Goal: Information Seeking & Learning: Learn about a topic

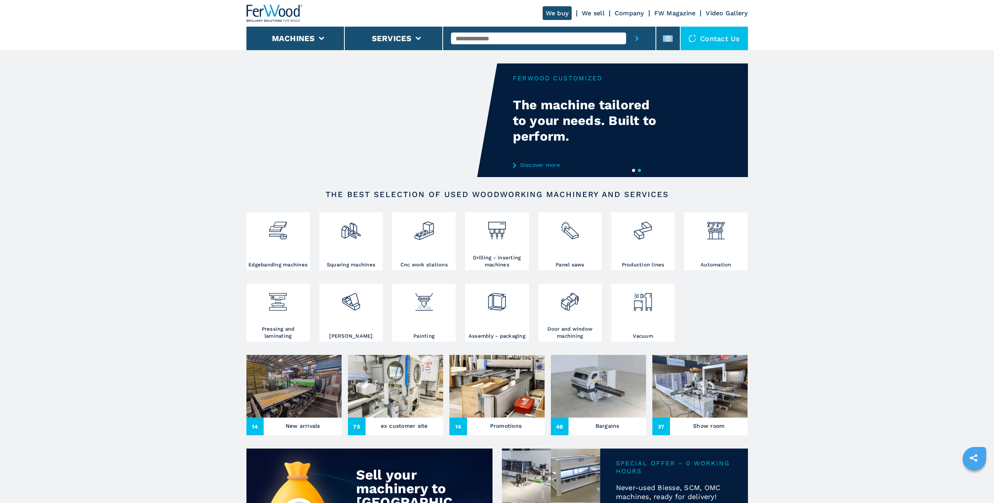
click at [608, 389] on img at bounding box center [598, 386] width 95 height 63
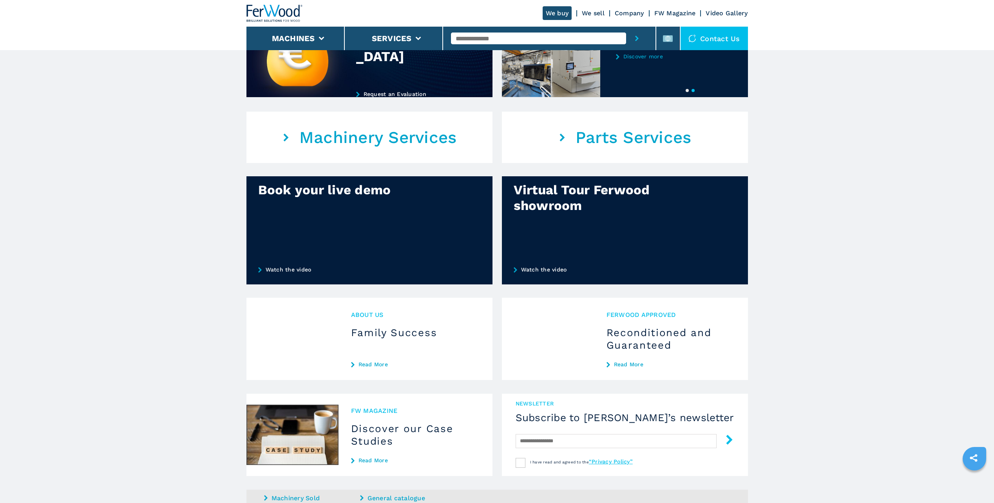
scroll to position [224, 0]
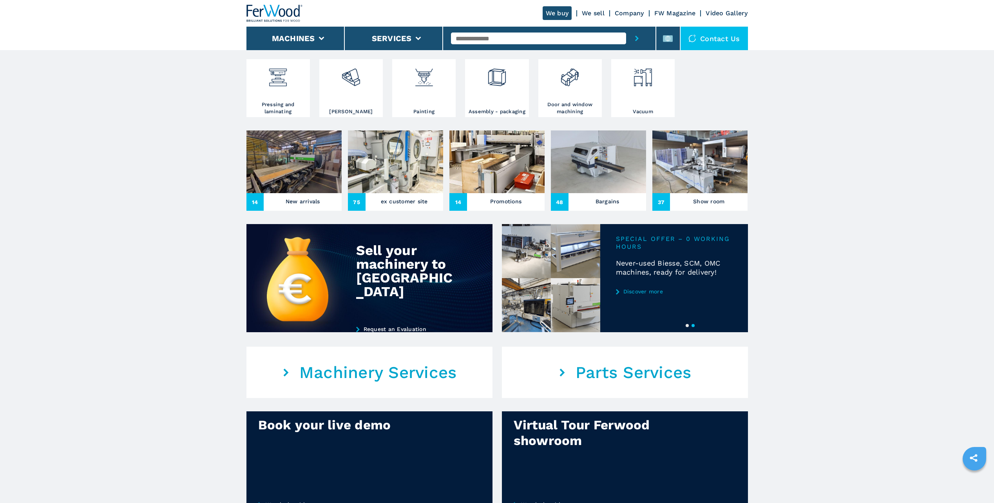
click at [607, 168] on img at bounding box center [598, 161] width 95 height 63
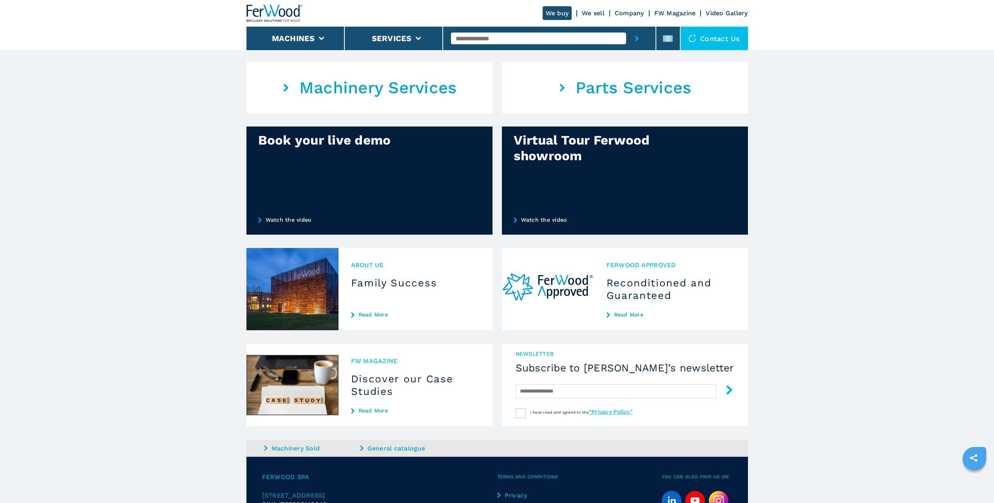
scroll to position [274, 0]
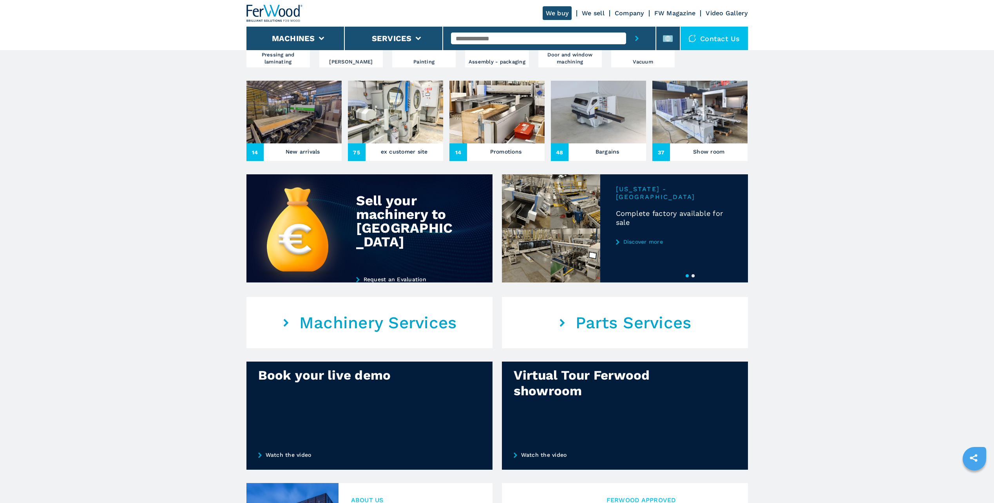
click at [714, 120] on img at bounding box center [699, 112] width 95 height 63
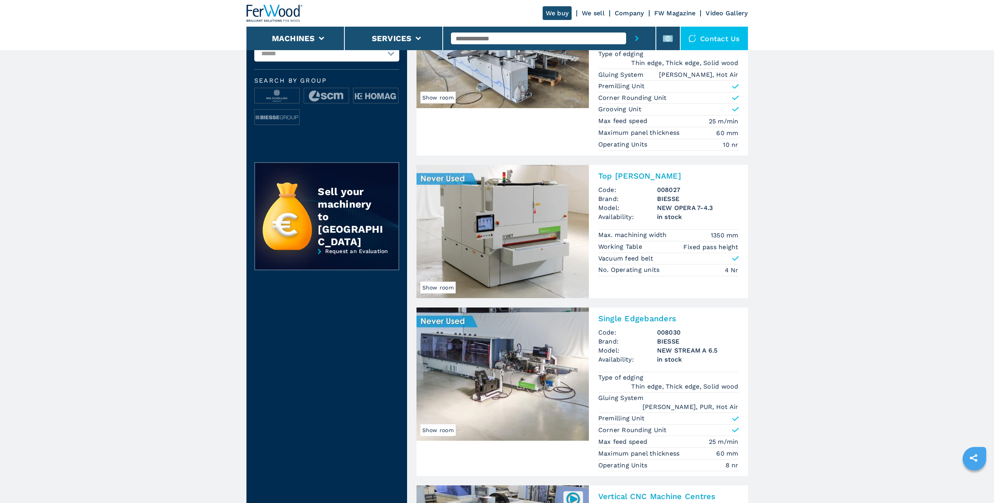
scroll to position [157, 0]
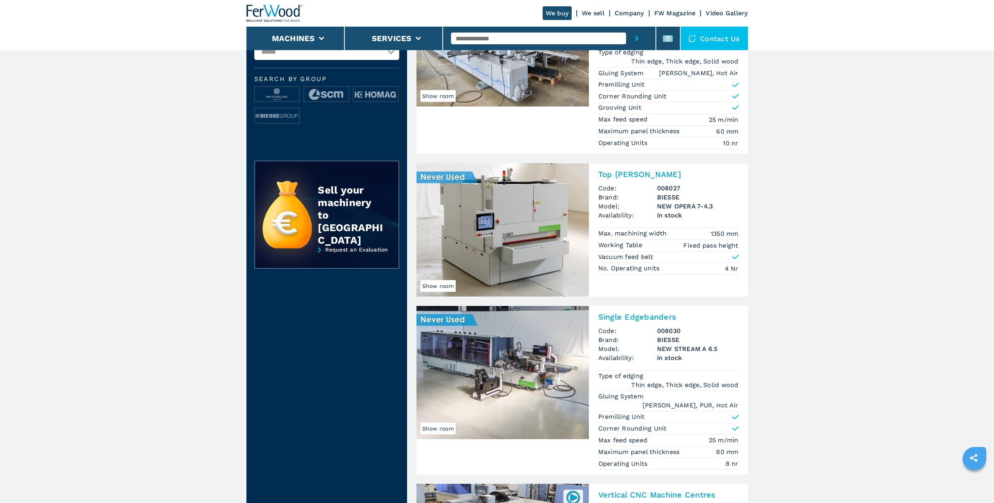
click at [472, 244] on img at bounding box center [502, 229] width 172 height 133
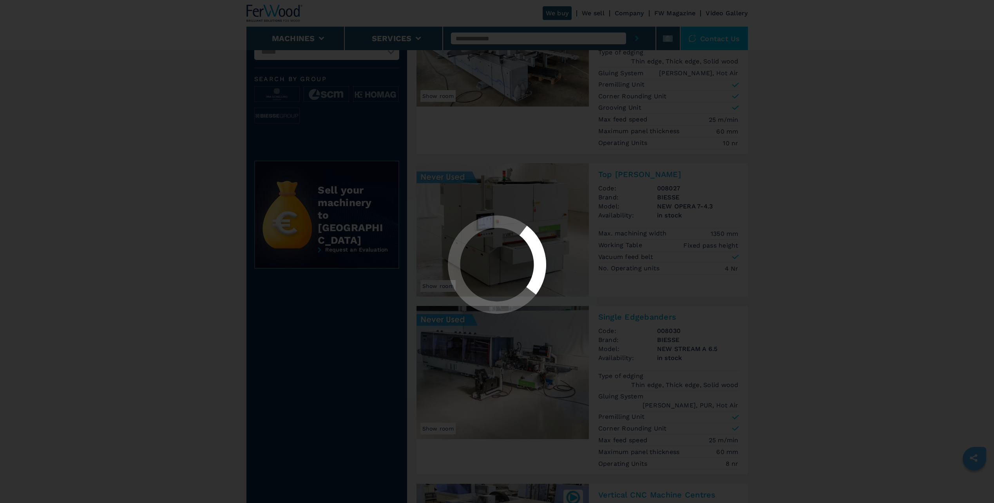
scroll to position [0, 0]
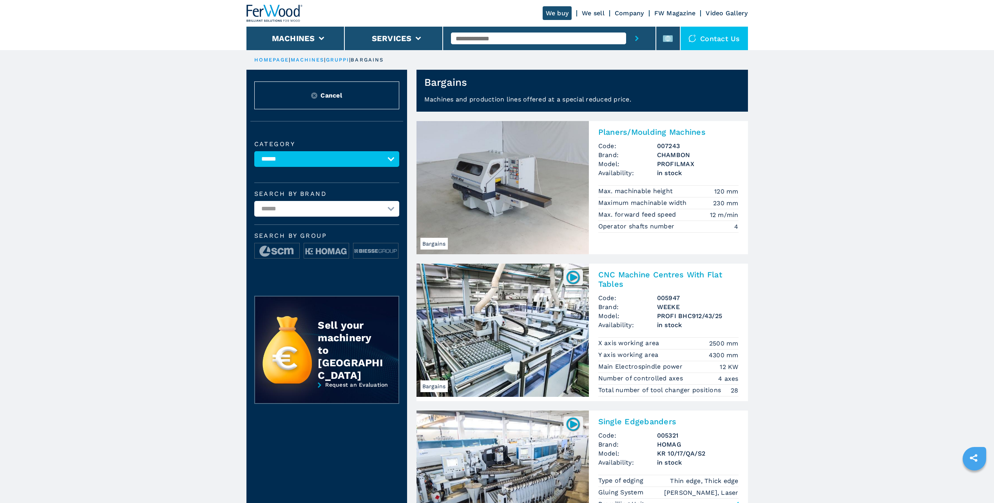
click at [495, 180] on img at bounding box center [502, 187] width 172 height 133
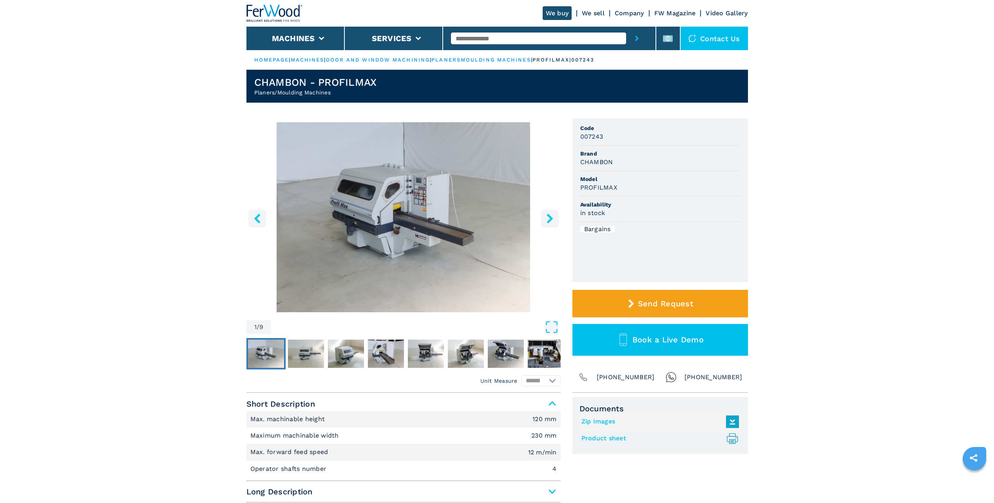
click at [467, 213] on img "Go to Slide 1" at bounding box center [403, 217] width 314 height 190
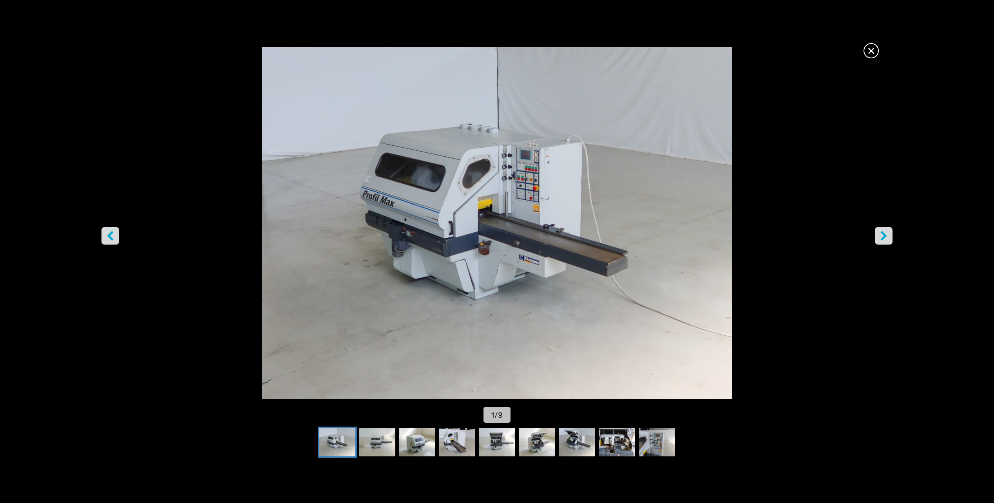
click at [886, 239] on icon "right-button" at bounding box center [884, 236] width 10 height 10
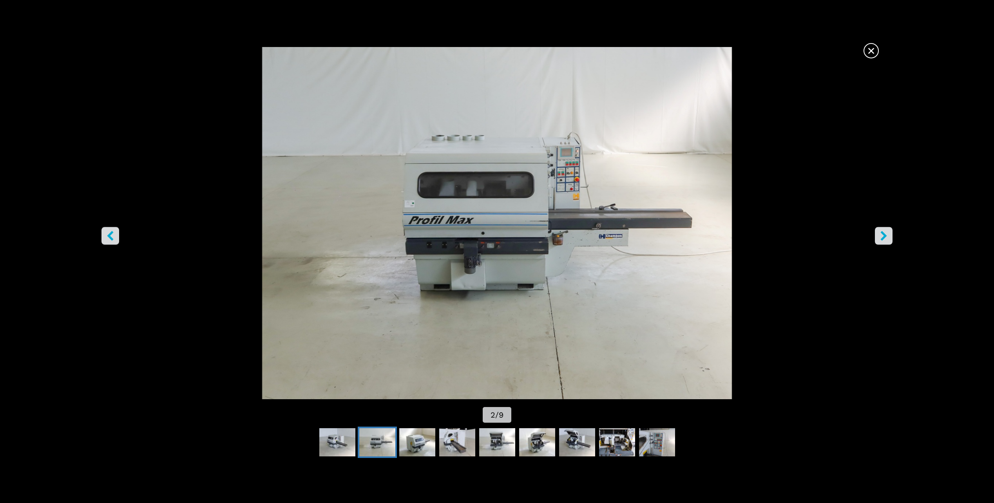
click at [886, 239] on icon "right-button" at bounding box center [884, 236] width 10 height 10
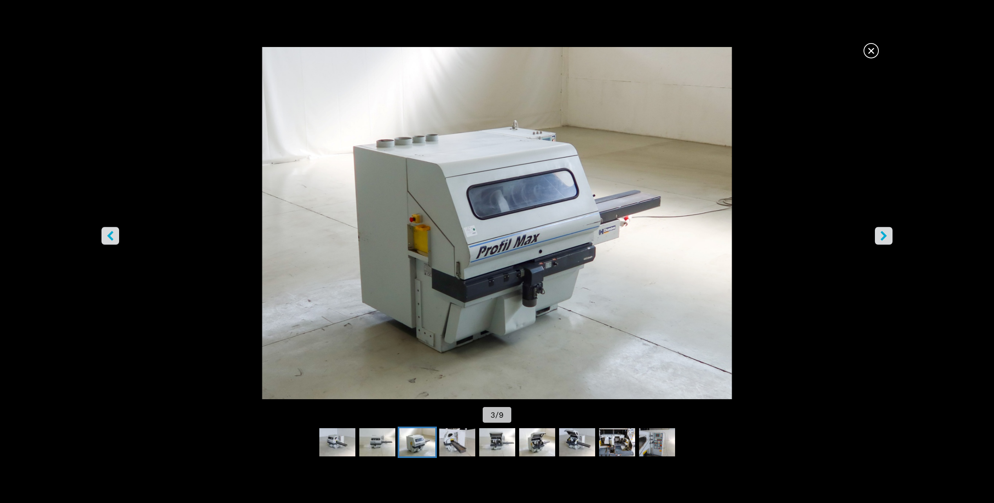
click at [886, 239] on icon "right-button" at bounding box center [884, 236] width 10 height 10
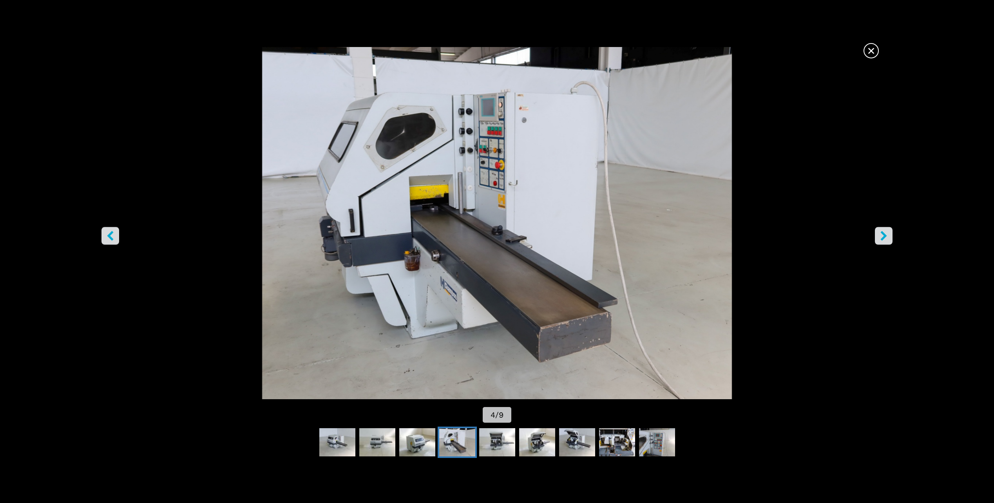
click at [886, 239] on icon "right-button" at bounding box center [884, 236] width 10 height 10
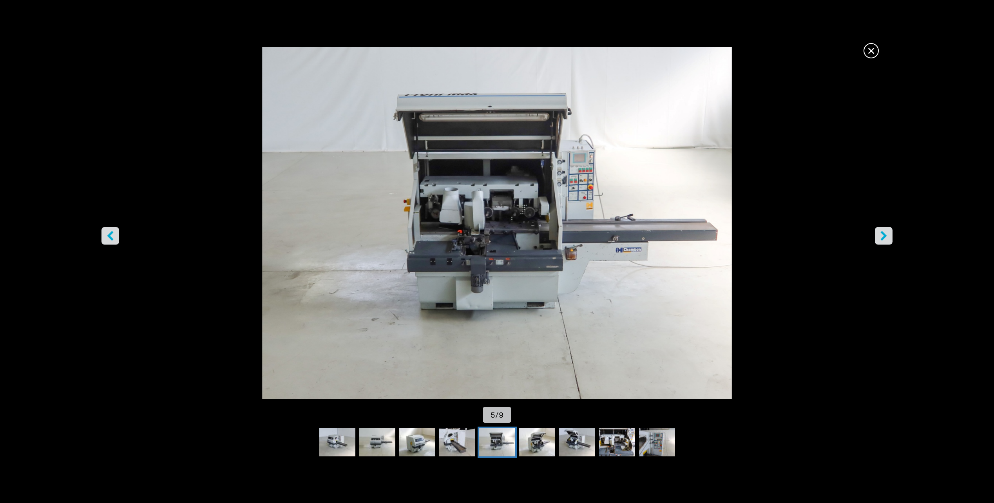
click at [886, 238] on icon "right-button" at bounding box center [884, 236] width 10 height 10
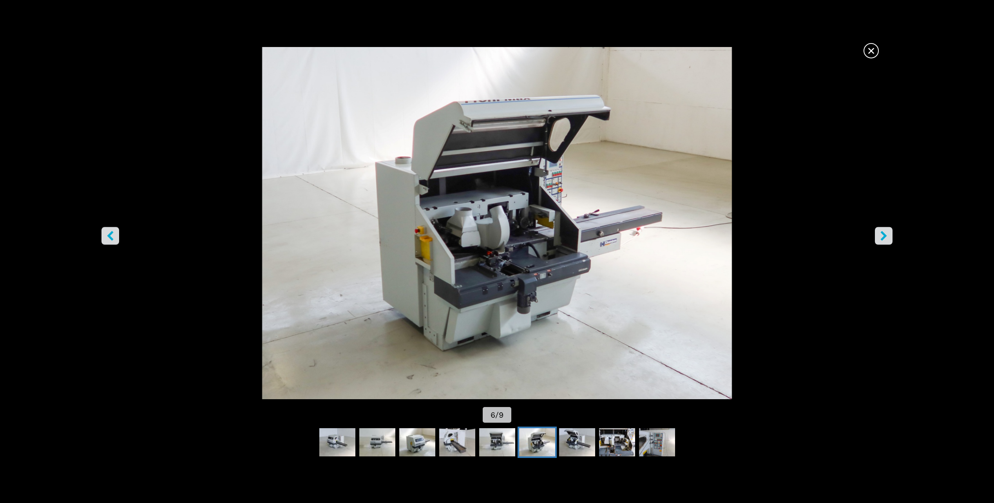
click at [886, 238] on icon "right-button" at bounding box center [884, 236] width 10 height 10
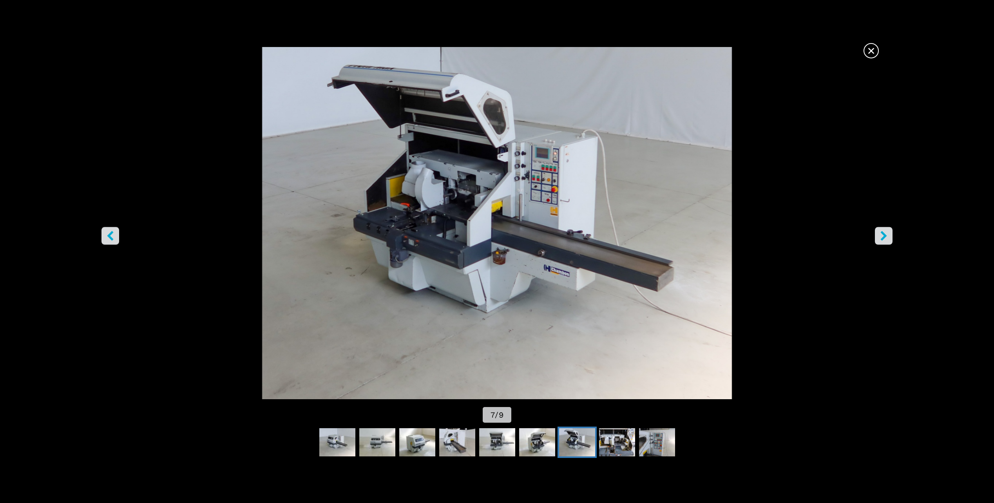
click at [886, 238] on icon "right-button" at bounding box center [884, 236] width 10 height 10
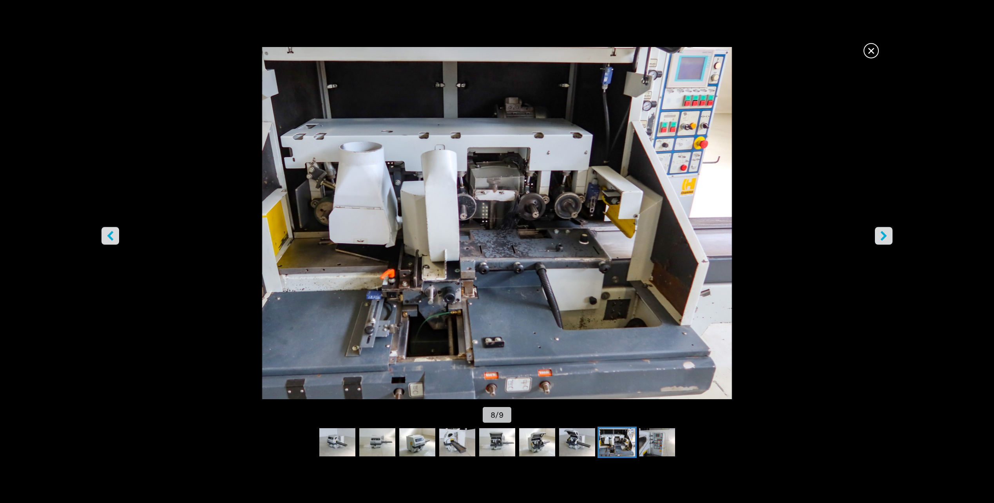
click at [886, 237] on icon "right-button" at bounding box center [884, 236] width 10 height 10
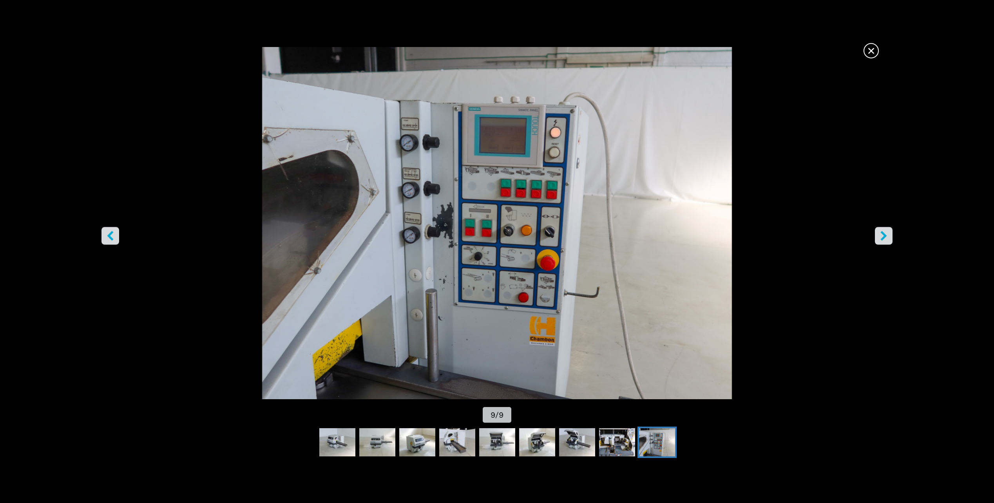
click at [886, 237] on icon "right-button" at bounding box center [884, 236] width 10 height 10
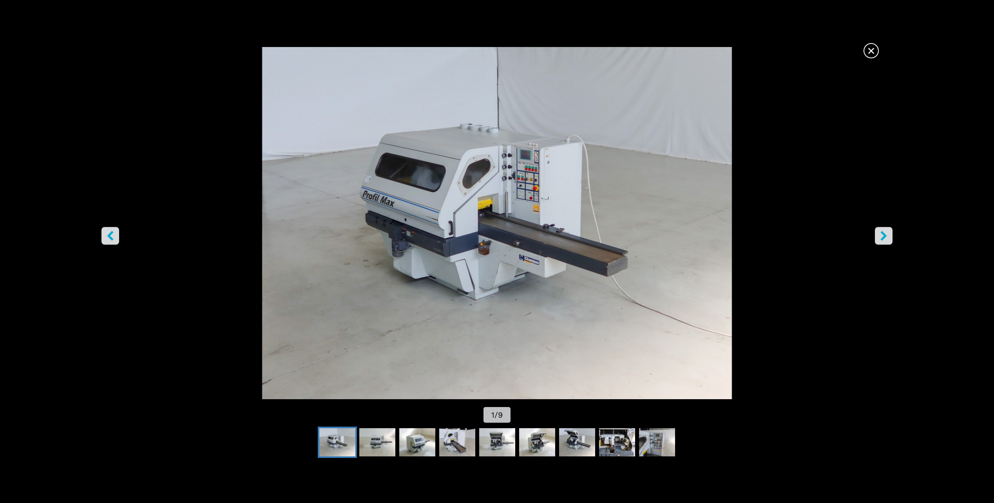
click at [885, 237] on icon "right-button" at bounding box center [884, 236] width 6 height 10
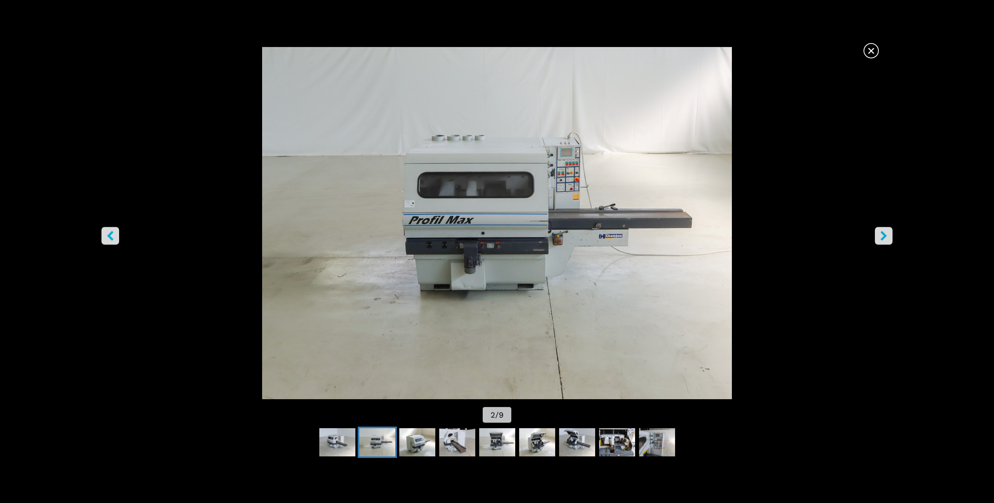
drag, startPoint x: 874, startPoint y: 52, endPoint x: 845, endPoint y: 67, distance: 33.0
click at [873, 52] on span "×" at bounding box center [871, 49] width 14 height 14
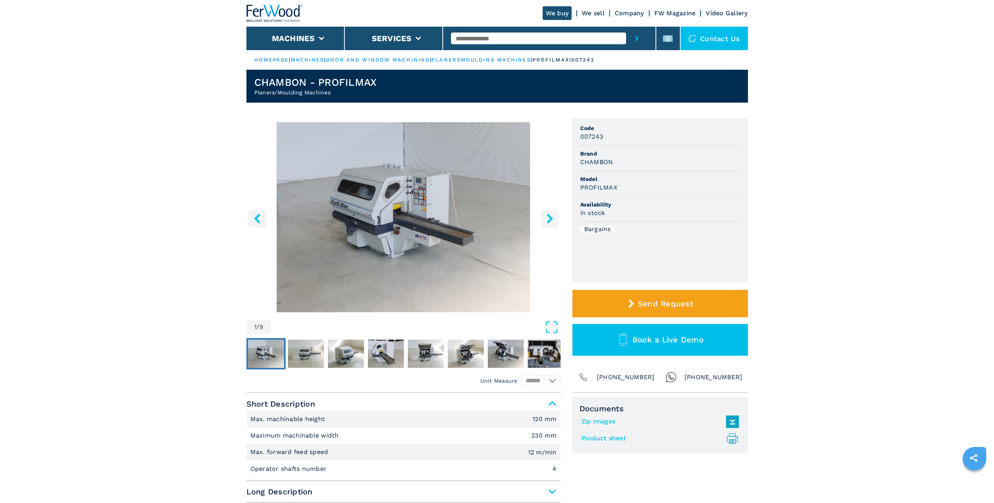
drag, startPoint x: 315, startPoint y: 176, endPoint x: 308, endPoint y: 170, distance: 8.9
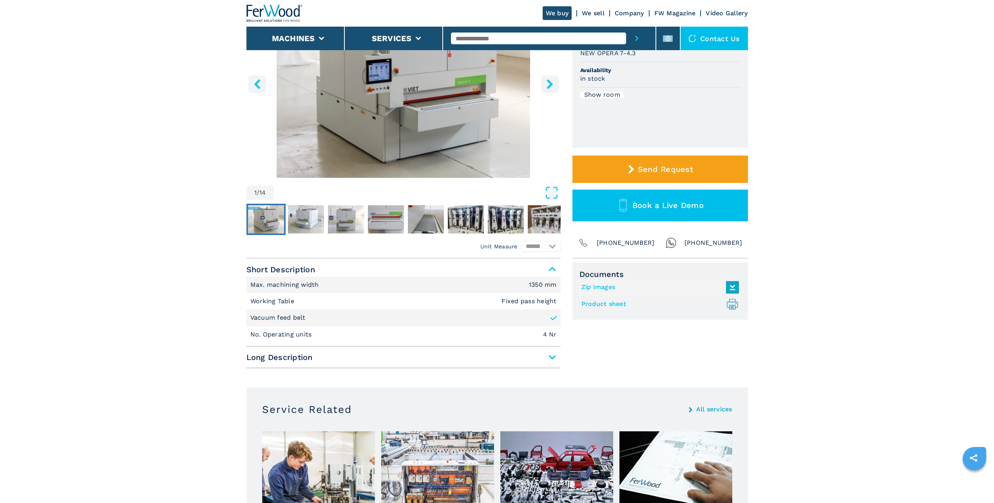
scroll to position [118, 0]
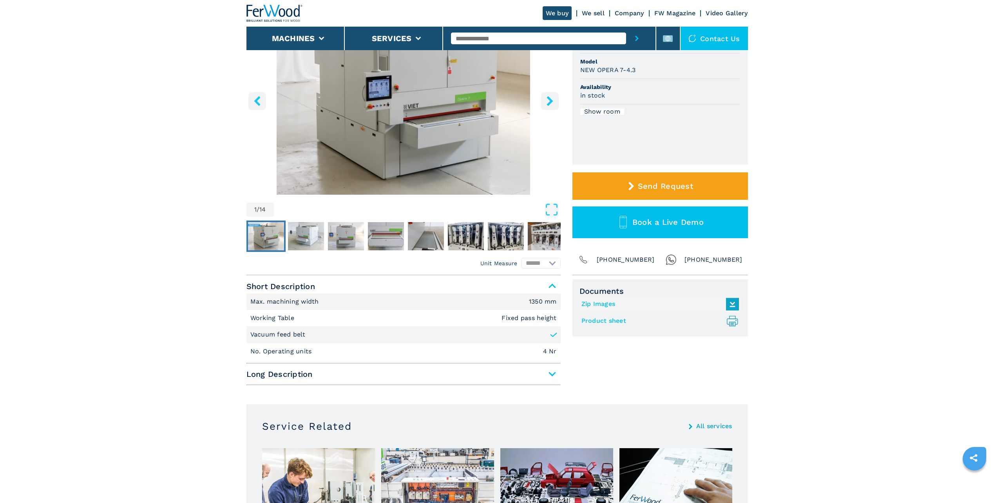
click at [401, 112] on img "Go to Slide 1" at bounding box center [403, 100] width 314 height 190
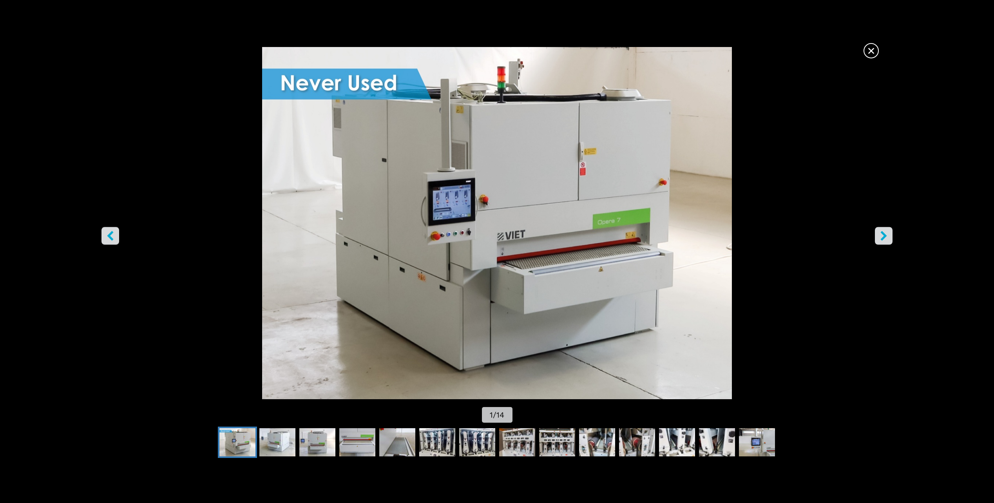
click at [890, 236] on button "right-button" at bounding box center [884, 236] width 18 height 18
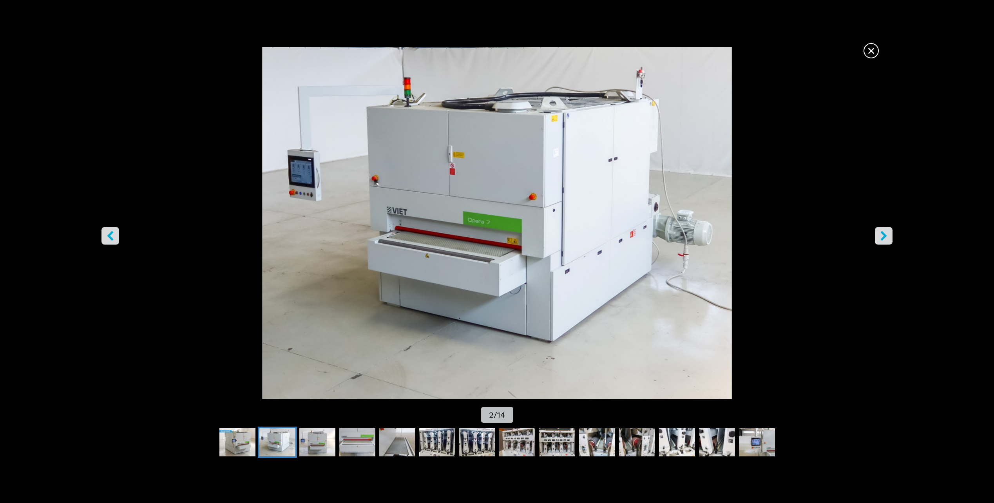
click at [889, 234] on button "right-button" at bounding box center [884, 236] width 18 height 18
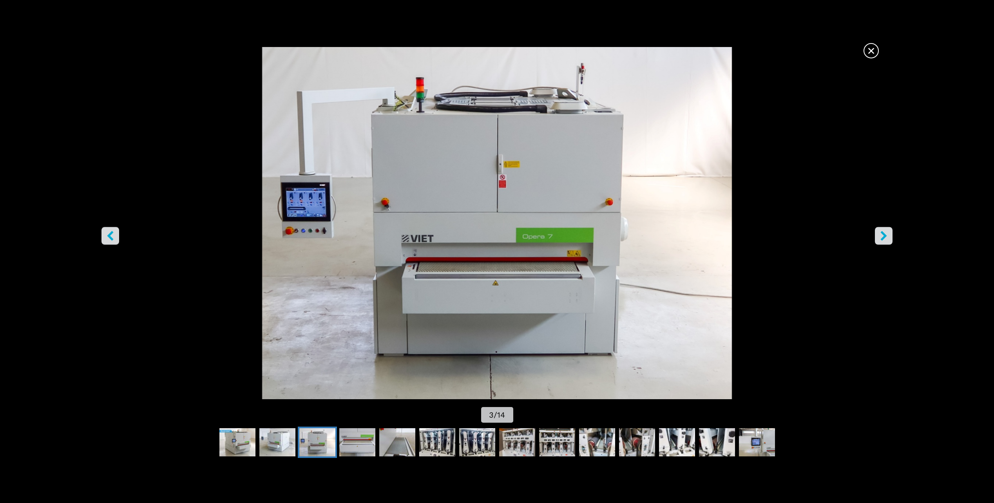
click at [889, 234] on button "right-button" at bounding box center [884, 236] width 18 height 18
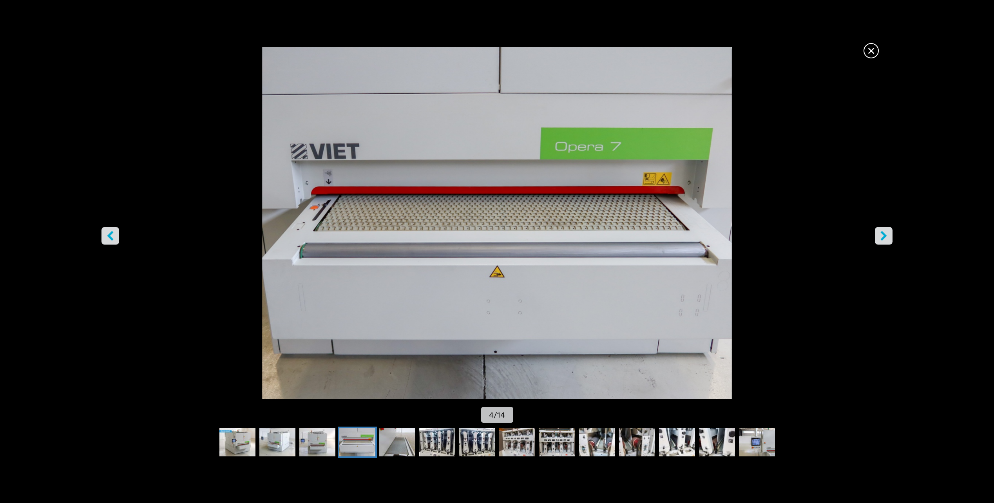
click at [889, 234] on button "right-button" at bounding box center [884, 236] width 18 height 18
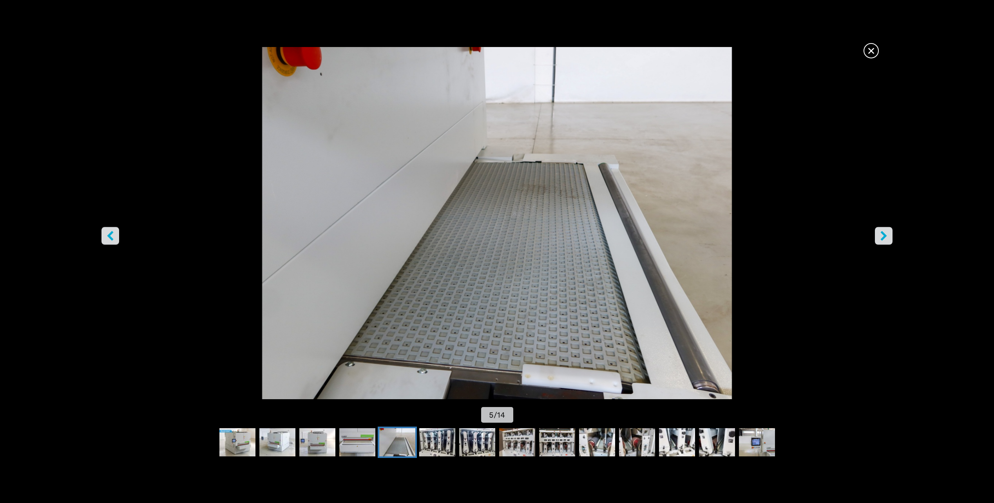
click at [889, 234] on button "right-button" at bounding box center [884, 236] width 18 height 18
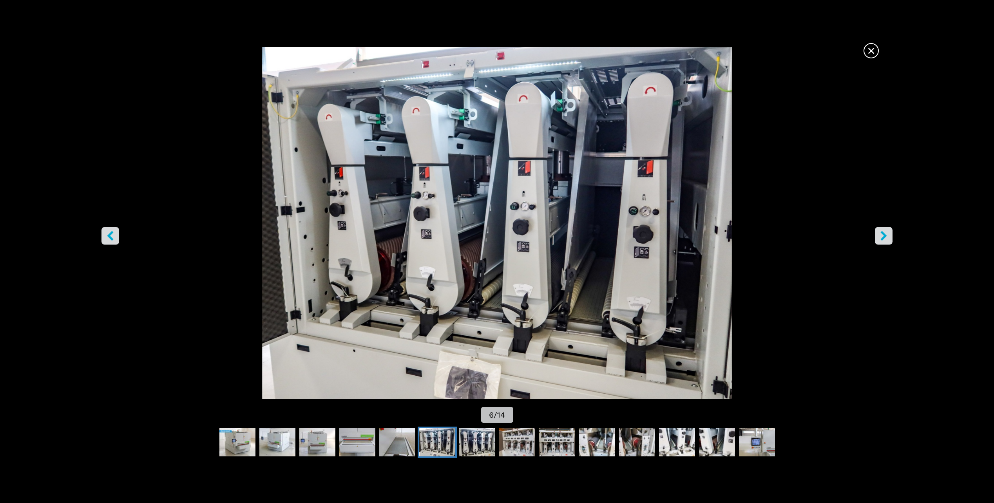
click at [882, 228] on button "right-button" at bounding box center [884, 236] width 18 height 18
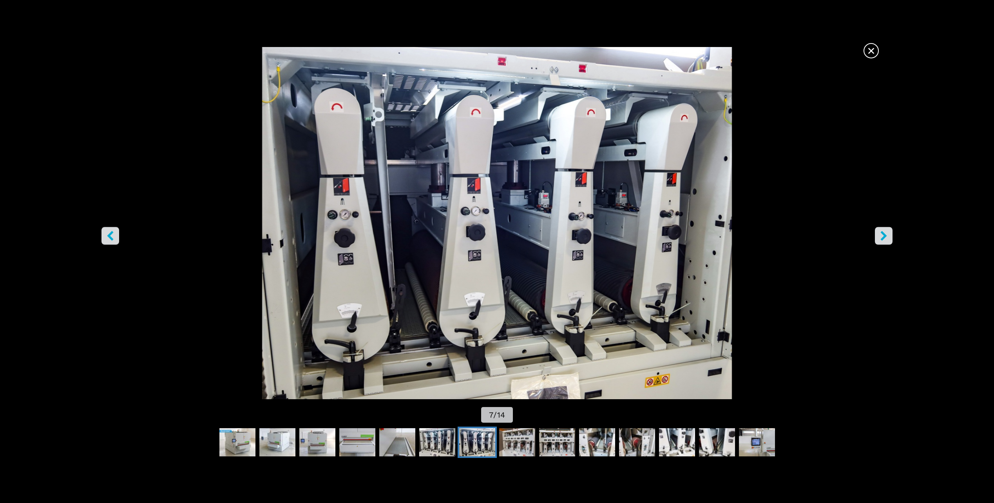
click at [884, 234] on icon "right-button" at bounding box center [884, 236] width 6 height 10
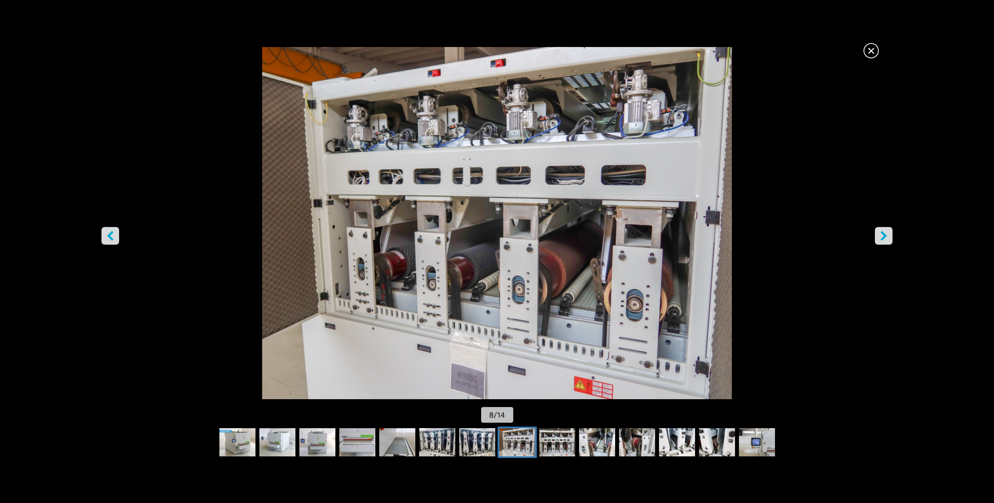
click at [884, 234] on icon "right-button" at bounding box center [884, 236] width 6 height 10
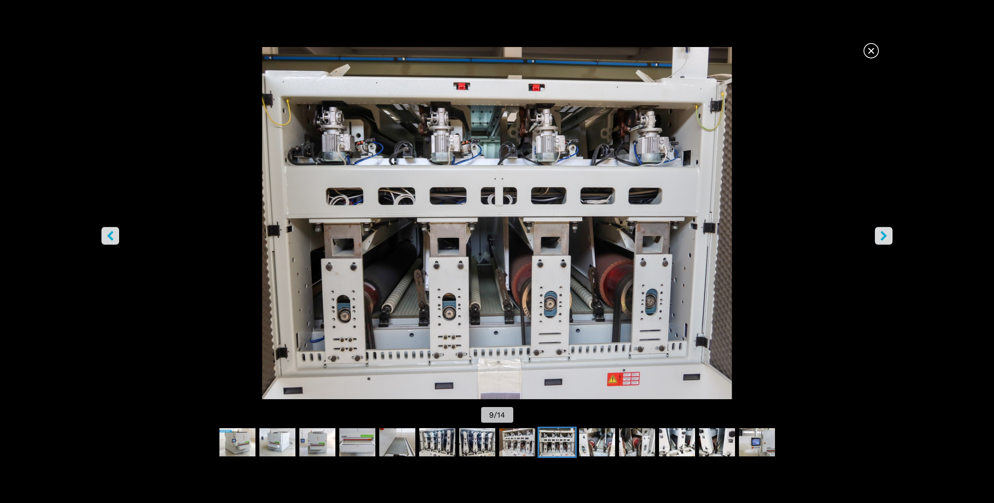
click at [884, 234] on icon "right-button" at bounding box center [884, 236] width 6 height 10
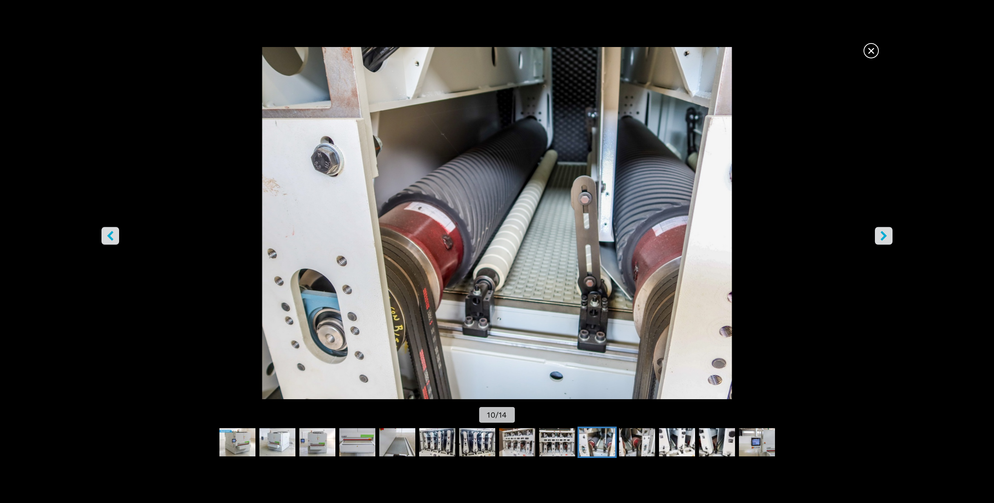
click at [884, 234] on icon "right-button" at bounding box center [884, 236] width 6 height 10
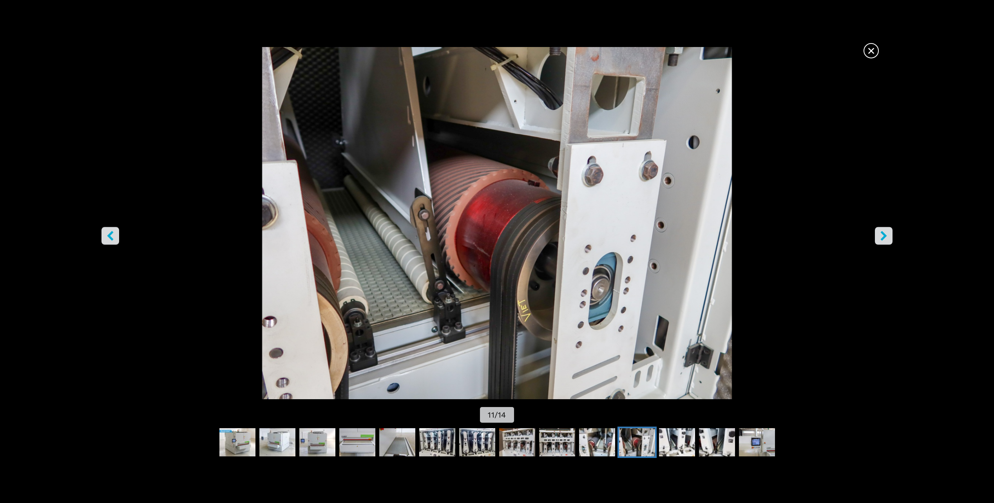
click at [884, 234] on icon "right-button" at bounding box center [884, 236] width 6 height 10
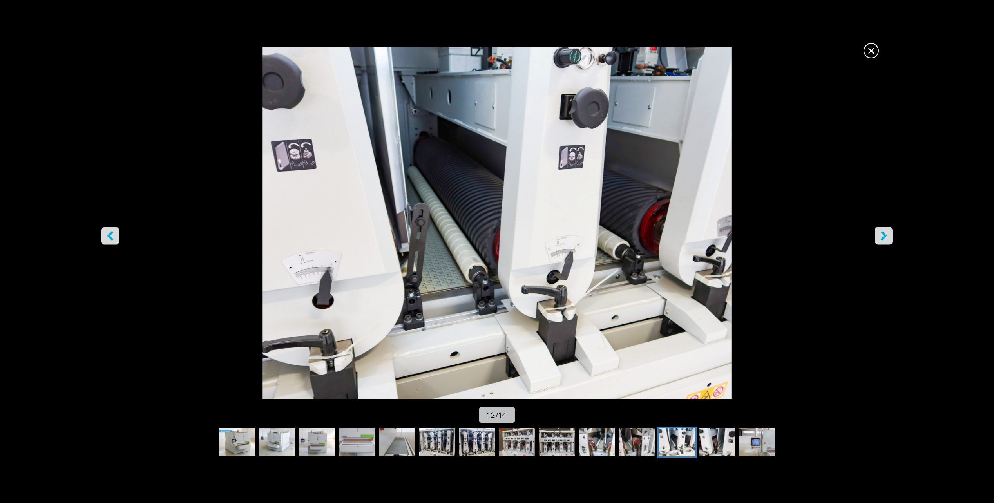
click at [114, 237] on icon "left-button" at bounding box center [110, 236] width 10 height 10
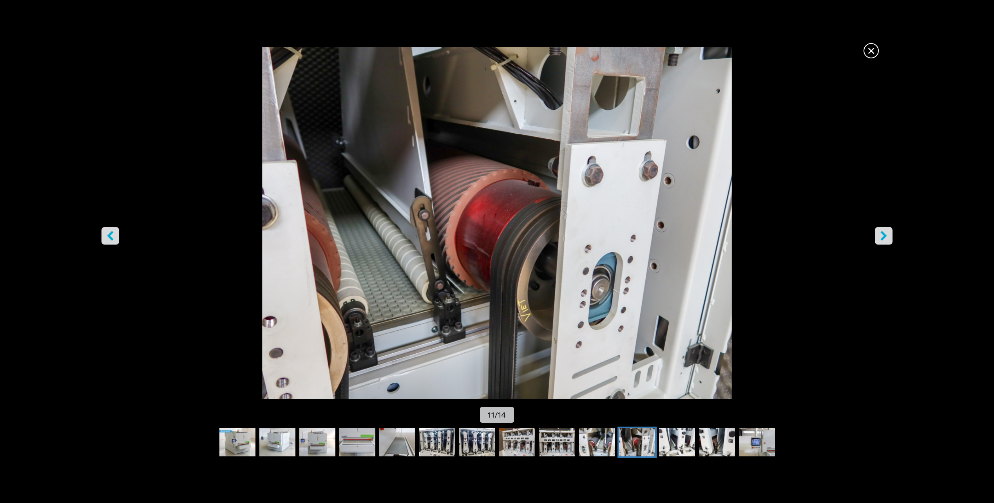
click at [889, 234] on button "right-button" at bounding box center [884, 236] width 18 height 18
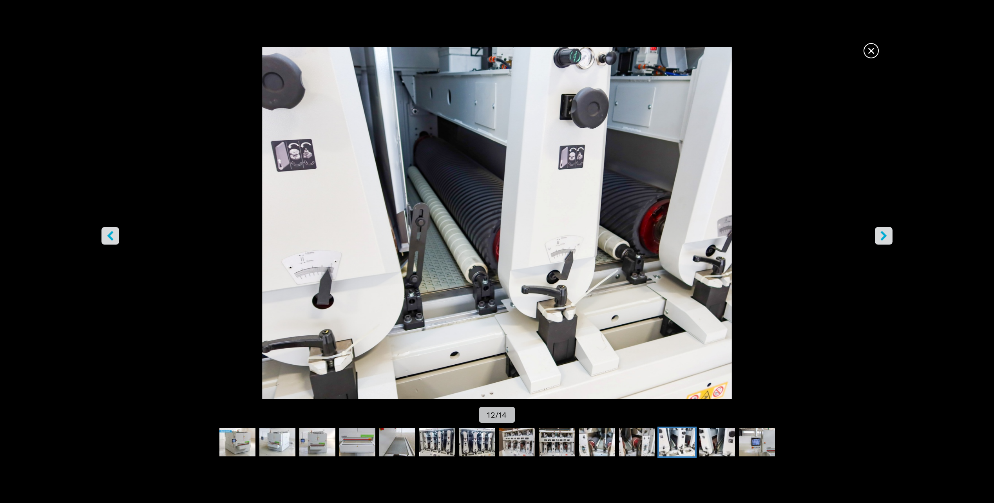
click at [890, 231] on button "right-button" at bounding box center [884, 236] width 18 height 18
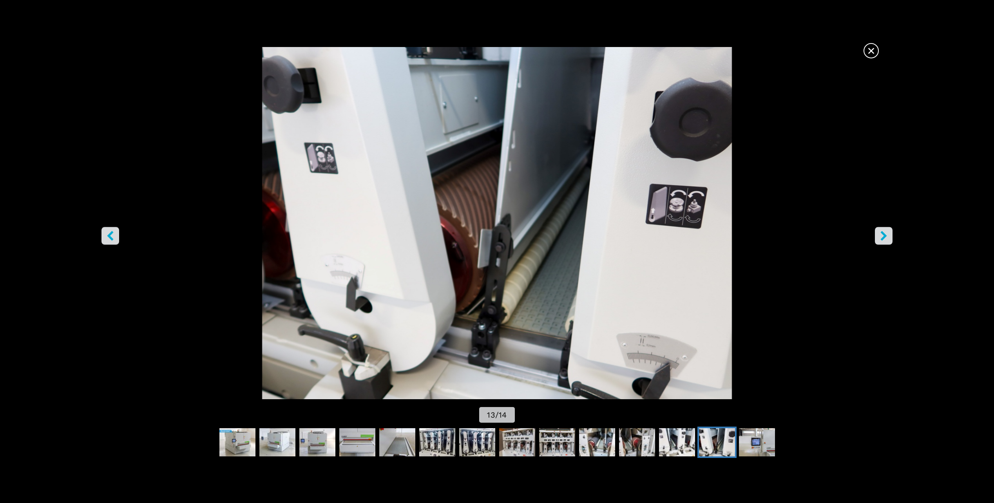
click at [885, 235] on icon "right-button" at bounding box center [884, 236] width 6 height 10
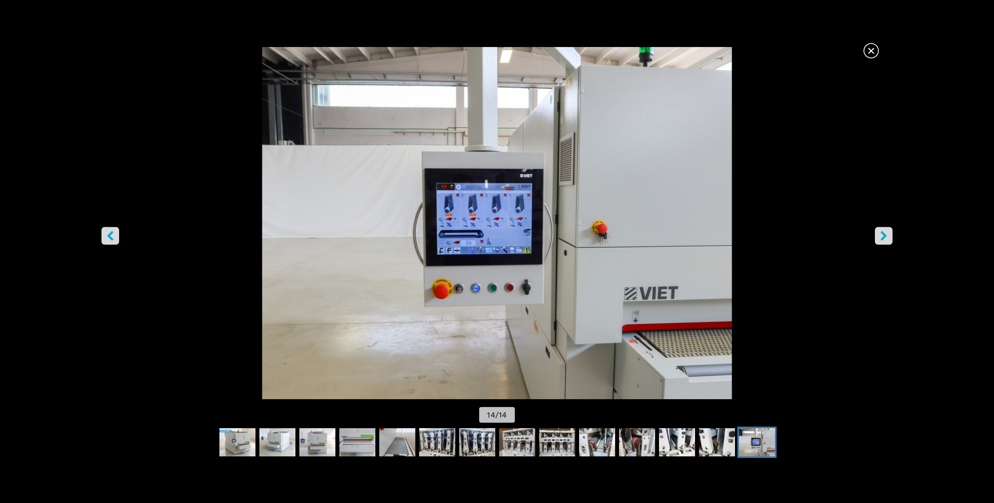
click at [886, 234] on icon "right-button" at bounding box center [884, 236] width 10 height 10
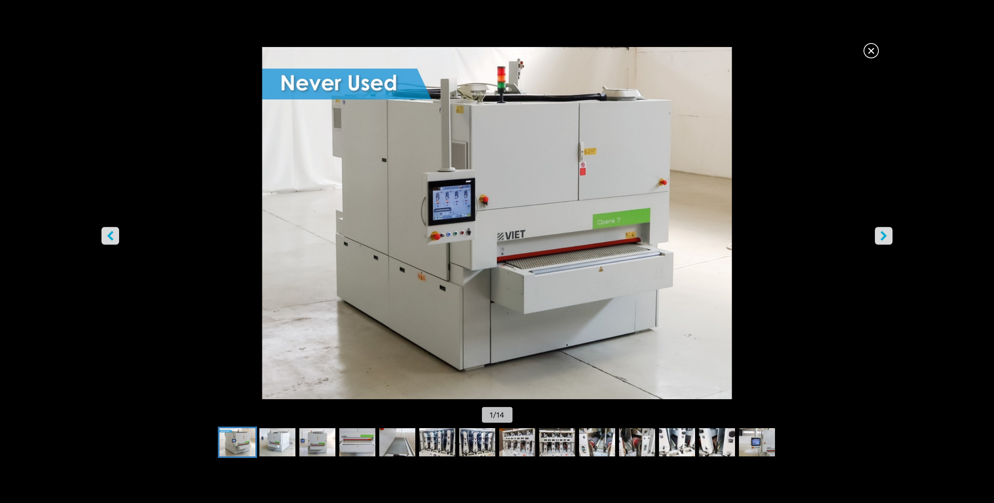
click at [887, 233] on icon "right-button" at bounding box center [884, 236] width 10 height 10
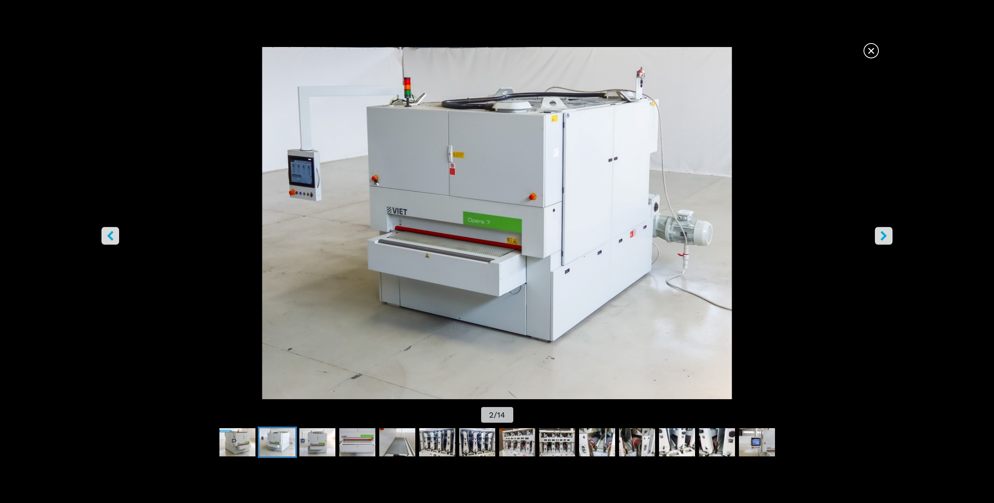
click at [888, 235] on icon "right-button" at bounding box center [884, 236] width 10 height 10
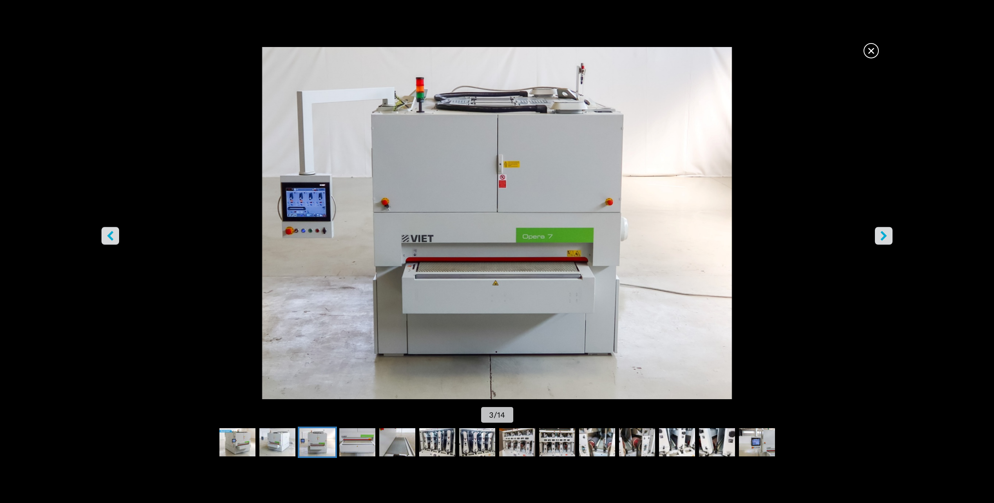
click at [887, 235] on icon "right-button" at bounding box center [884, 236] width 10 height 10
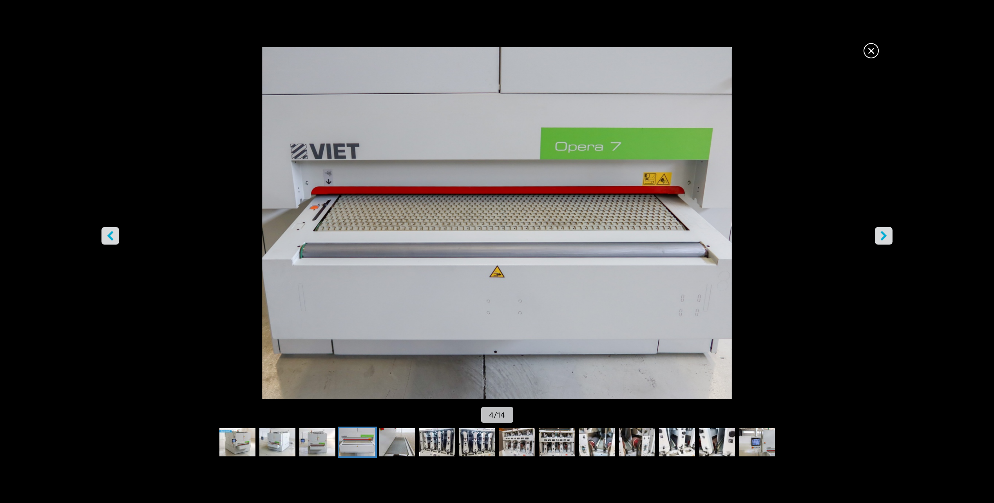
click at [887, 235] on icon "right-button" at bounding box center [884, 236] width 10 height 10
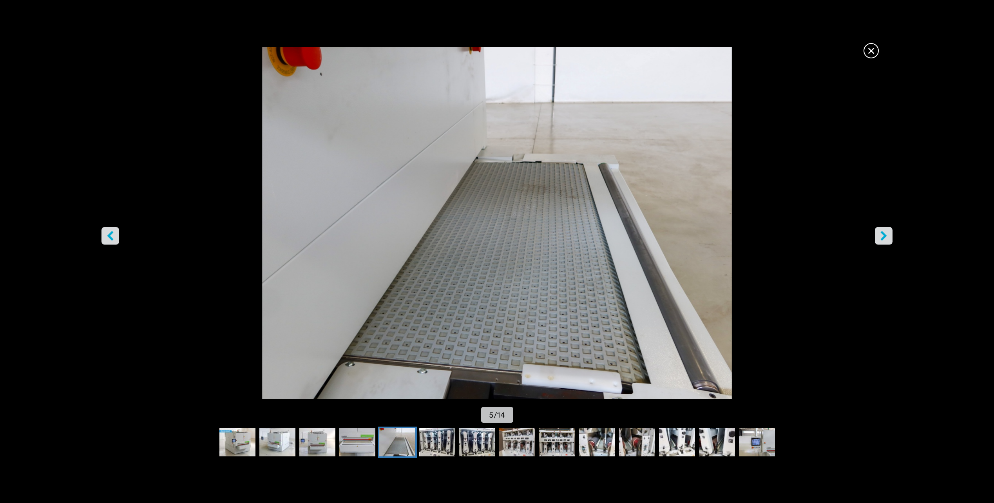
click at [887, 235] on icon "right-button" at bounding box center [884, 236] width 10 height 10
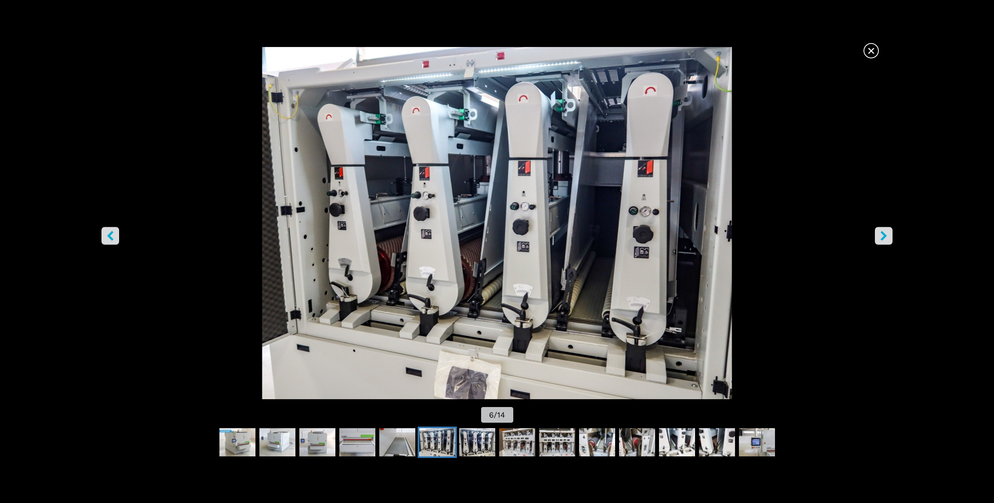
click at [887, 235] on icon "right-button" at bounding box center [884, 236] width 10 height 10
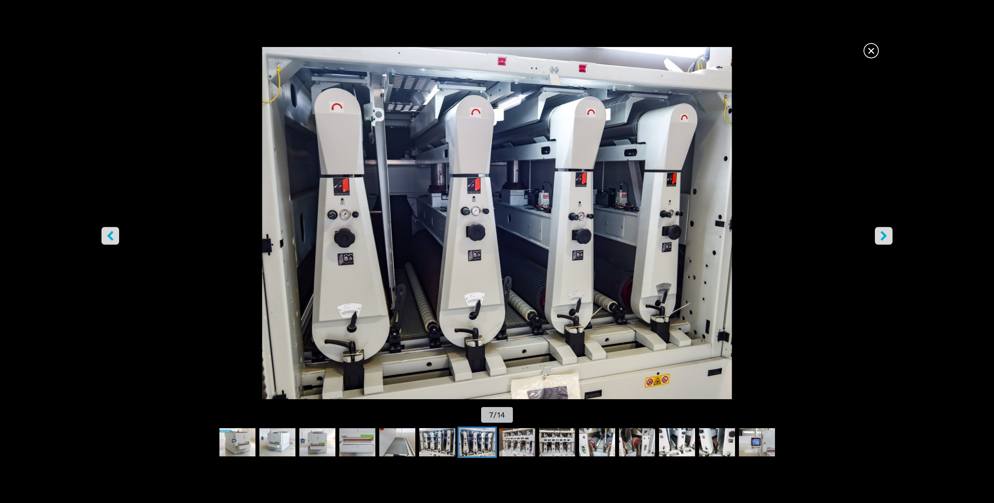
click at [887, 235] on icon "right-button" at bounding box center [884, 236] width 10 height 10
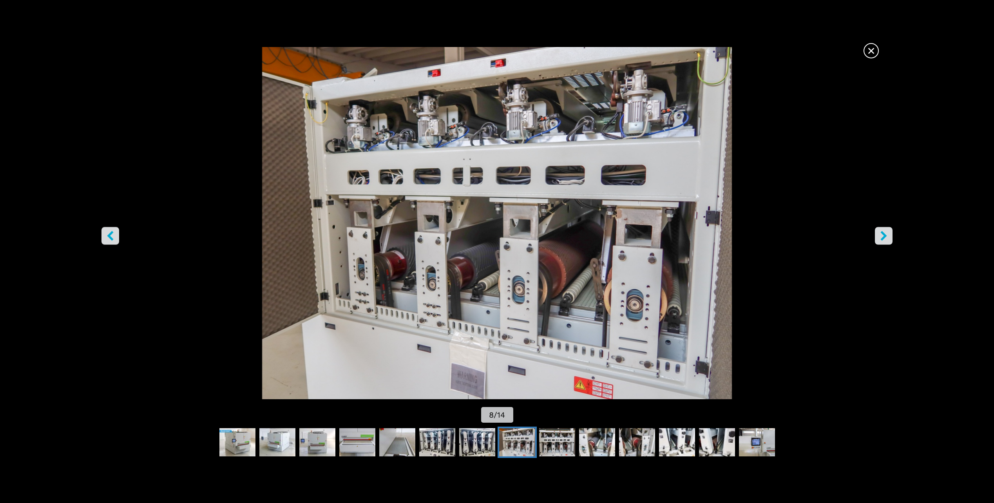
click at [887, 235] on icon "right-button" at bounding box center [884, 236] width 10 height 10
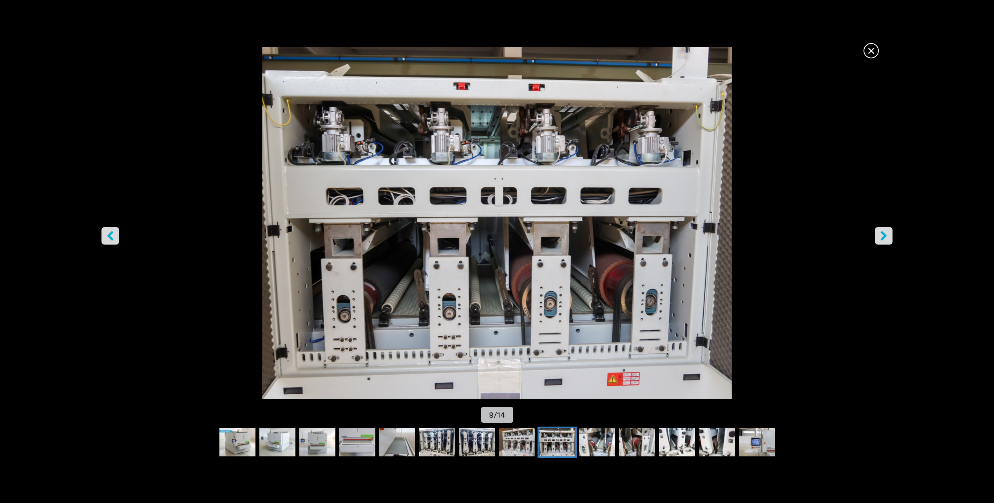
click at [887, 235] on icon "right-button" at bounding box center [884, 236] width 10 height 10
